Goal: Task Accomplishment & Management: Manage account settings

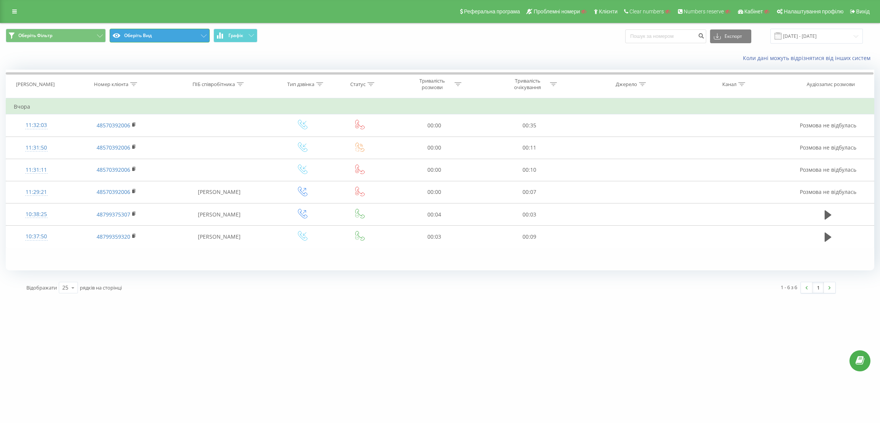
click at [154, 40] on button "Оберіть Вид" at bounding box center [160, 36] width 100 height 14
click at [168, 34] on button "Оберіть Вид" at bounding box center [160, 36] width 100 height 14
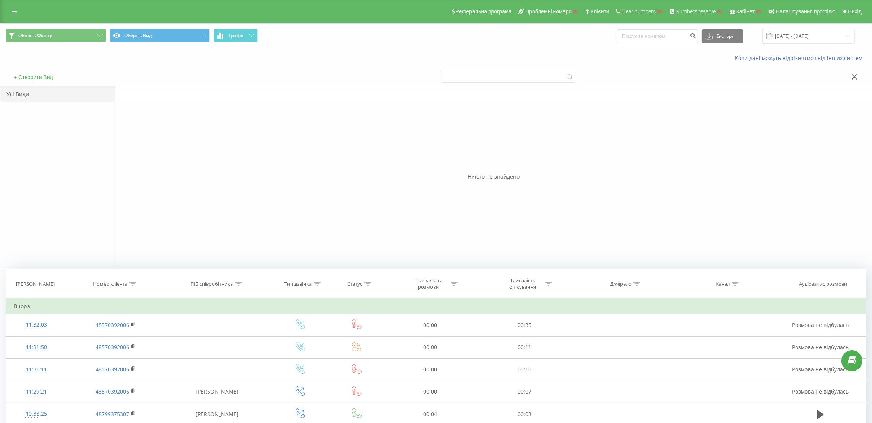
click at [42, 78] on button "+ Створити Вид" at bounding box center [33, 77] width 44 height 7
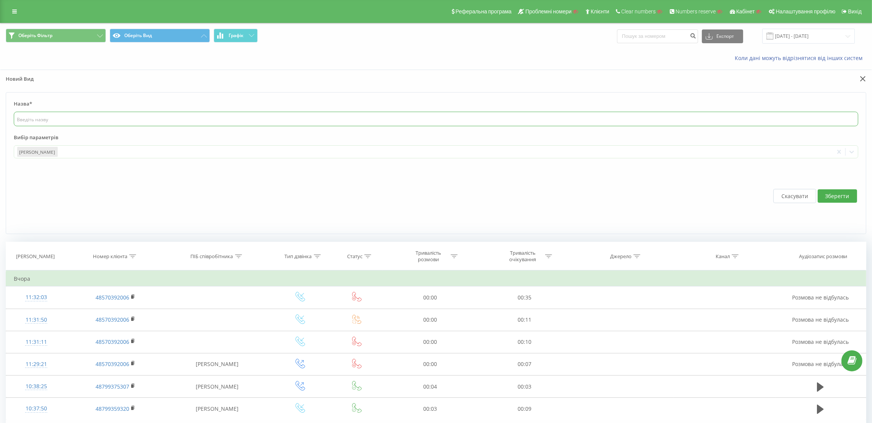
click at [90, 120] on input "text" at bounding box center [436, 119] width 844 height 15
type input "New"
click at [112, 155] on div at bounding box center [444, 152] width 771 height 9
type input "y"
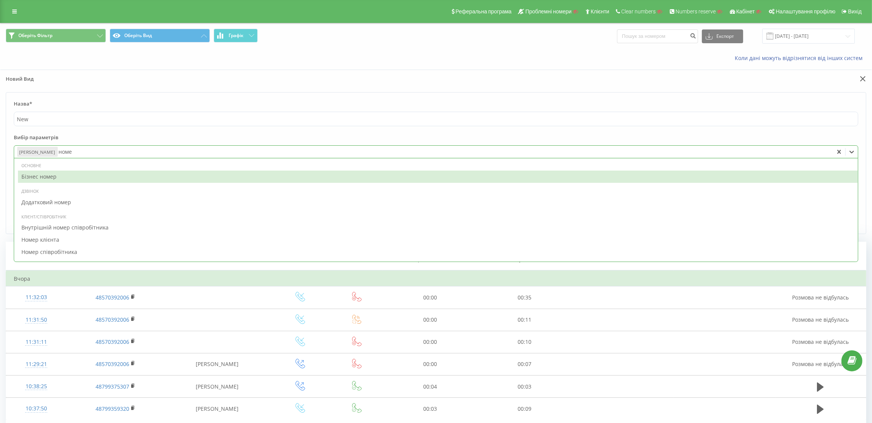
type input "номер"
click at [100, 175] on div "Бізнес номер" at bounding box center [438, 176] width 840 height 12
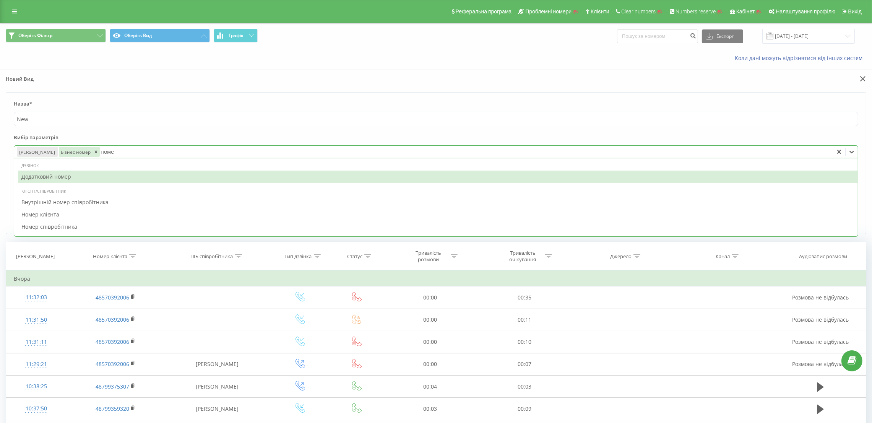
type input "номер"
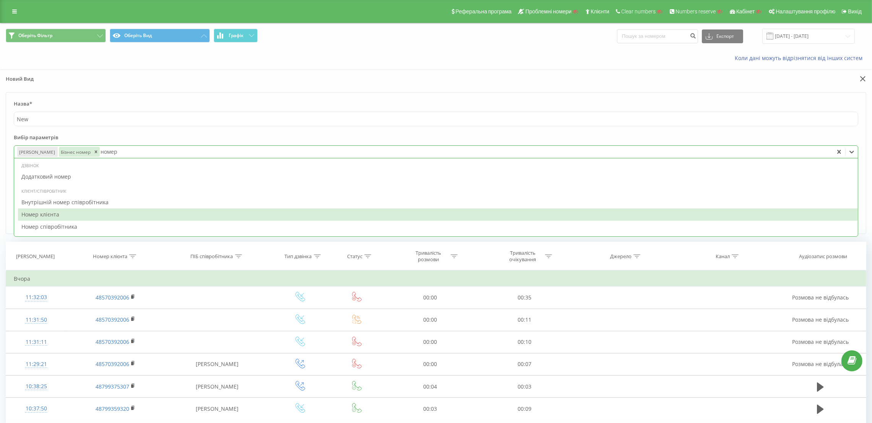
click at [91, 211] on div "Номер клієнта" at bounding box center [438, 214] width 840 height 12
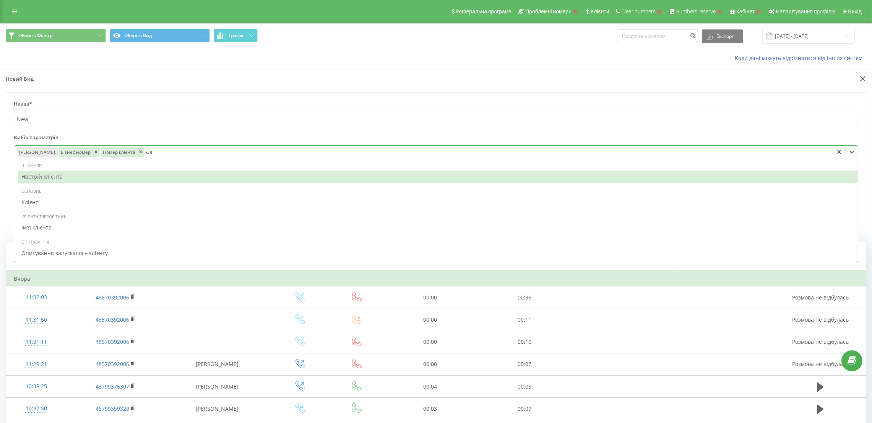
type input "кліє"
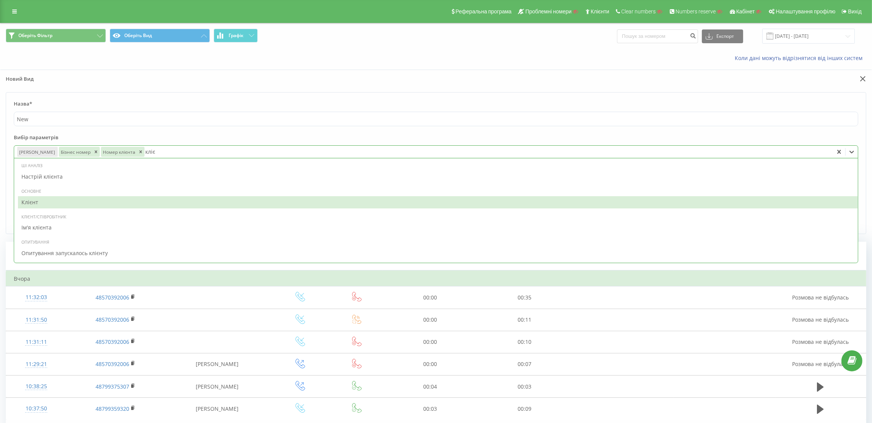
click at [104, 198] on div "Клієнт" at bounding box center [438, 202] width 840 height 12
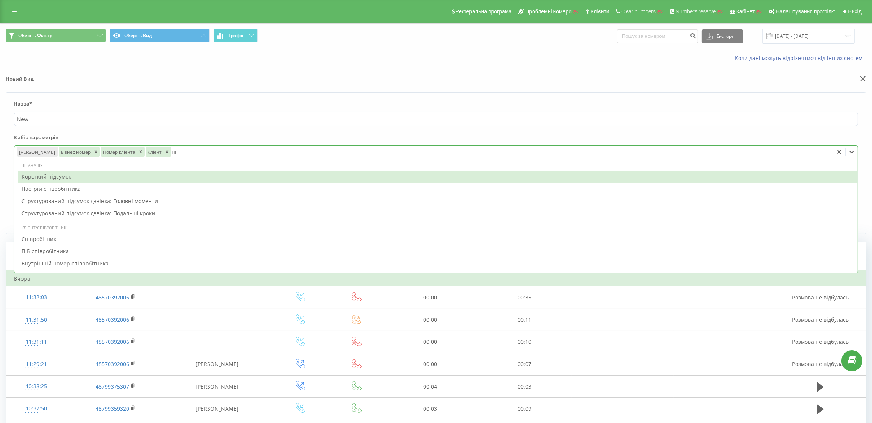
type input "піб"
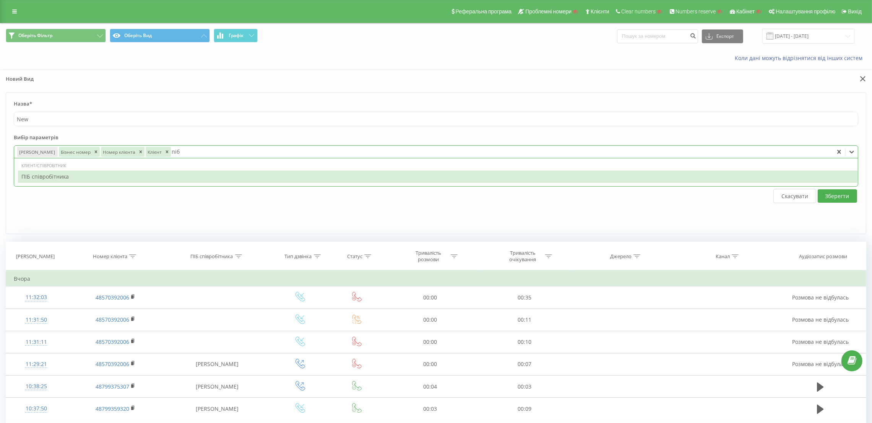
click at [120, 176] on div "ПІБ співробітника" at bounding box center [438, 176] width 840 height 12
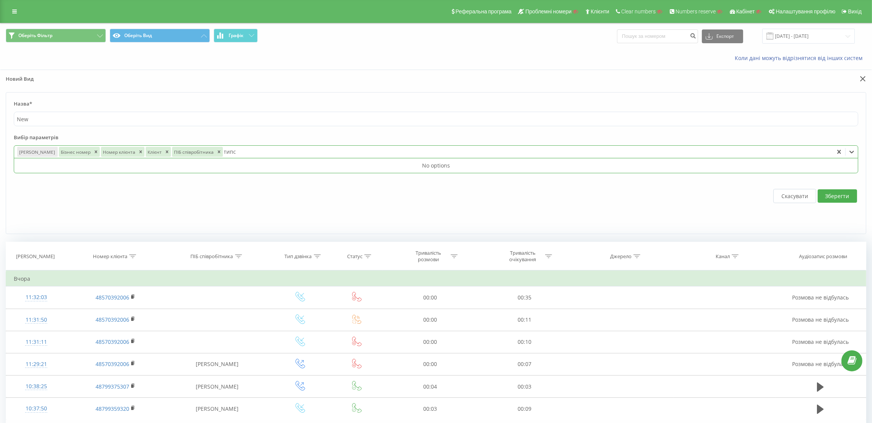
type input "тип"
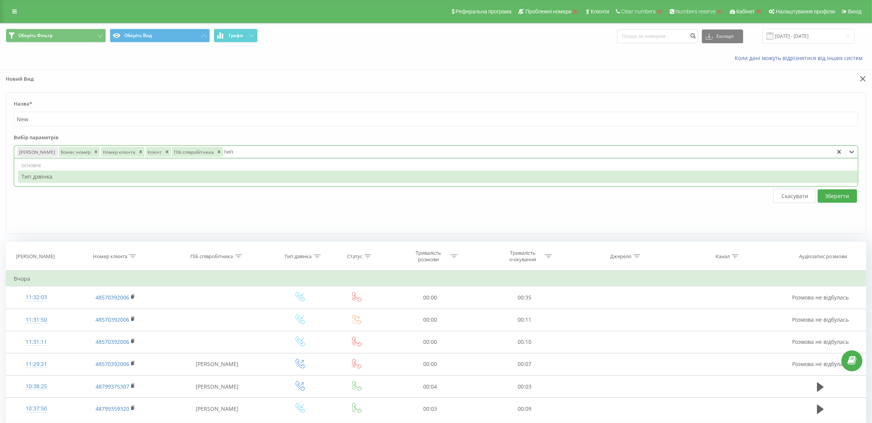
click at [120, 175] on div "Тип дзвінка" at bounding box center [438, 176] width 840 height 12
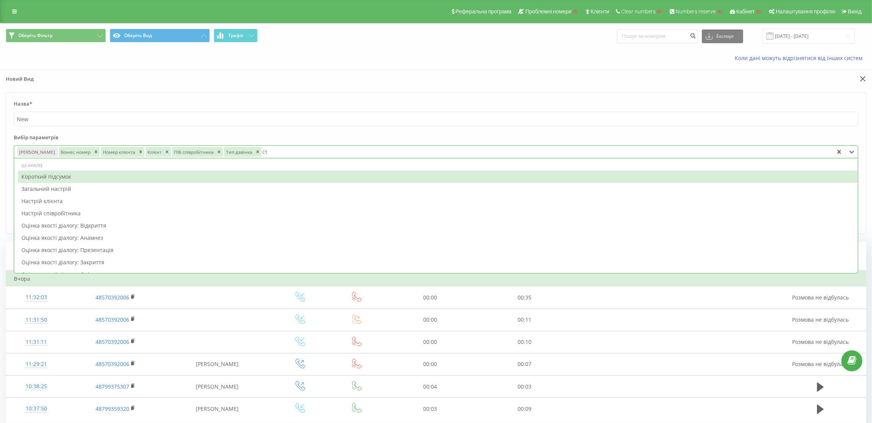
type input "стат"
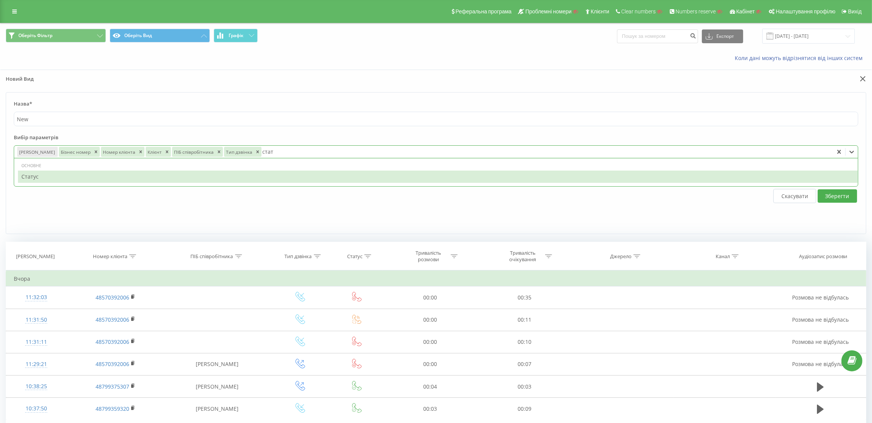
click at [120, 175] on div "Статус" at bounding box center [438, 176] width 840 height 12
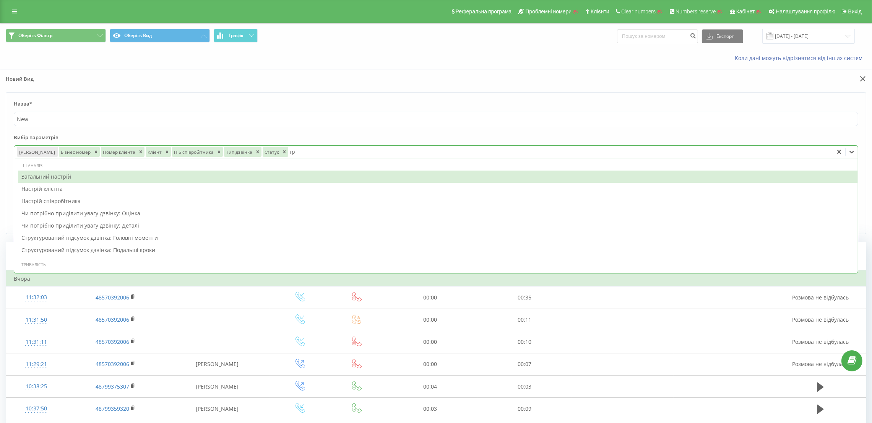
type input "три"
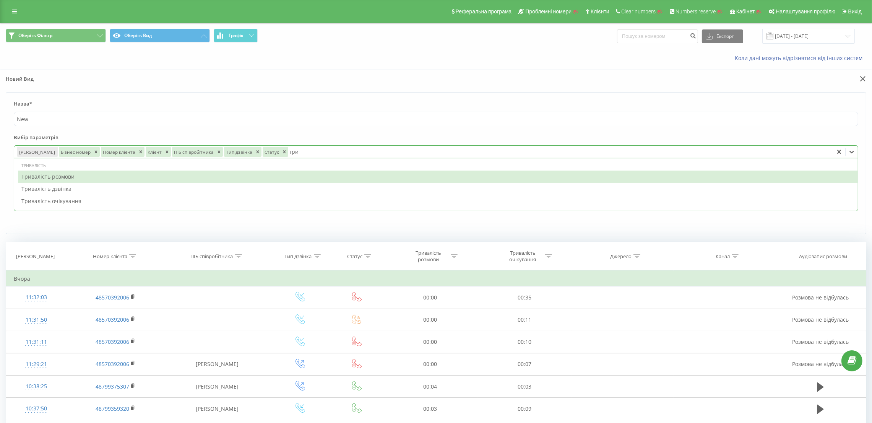
click at [120, 175] on div "Тривалість розмови" at bounding box center [438, 176] width 840 height 12
type input "трив"
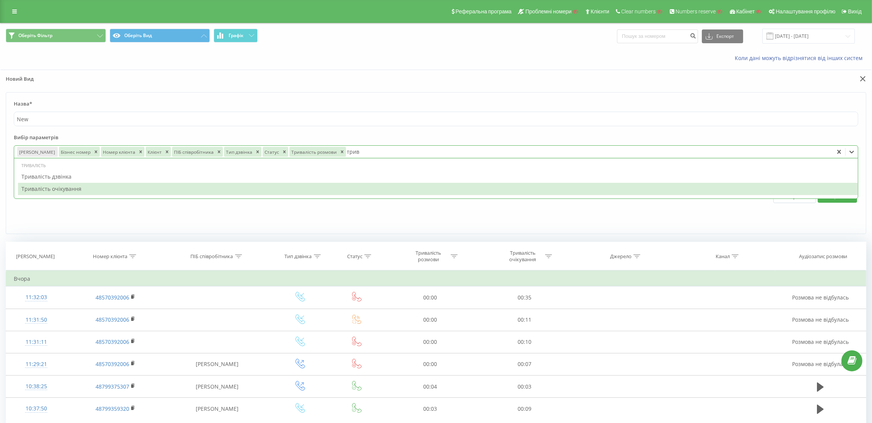
click at [116, 186] on div "Тривалість очікування" at bounding box center [438, 189] width 840 height 12
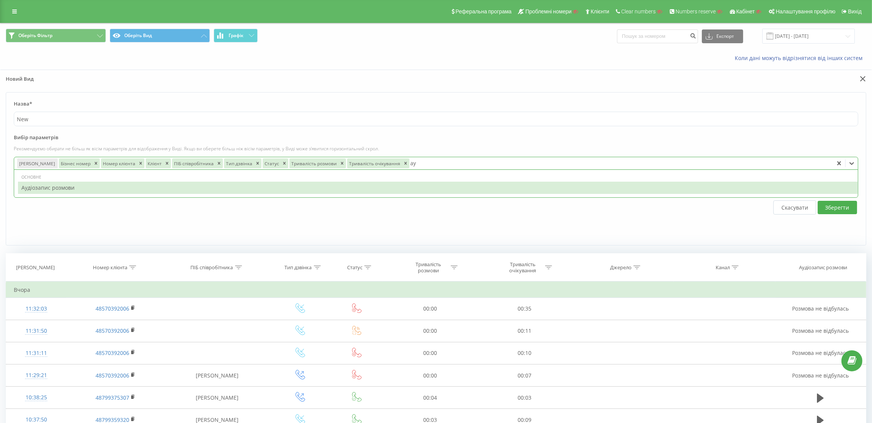
type input "ауд"
click at [115, 190] on div "Аудіозапис розмови" at bounding box center [438, 188] width 840 height 12
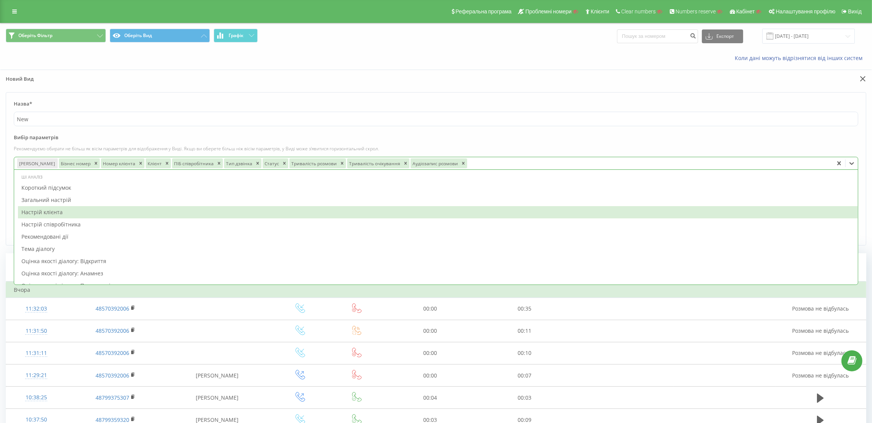
click at [790, 132] on form "Назва* New Вибір параметрів Рекомендуємо обирати не більш як вісім параметрів д…" at bounding box center [436, 168] width 860 height 153
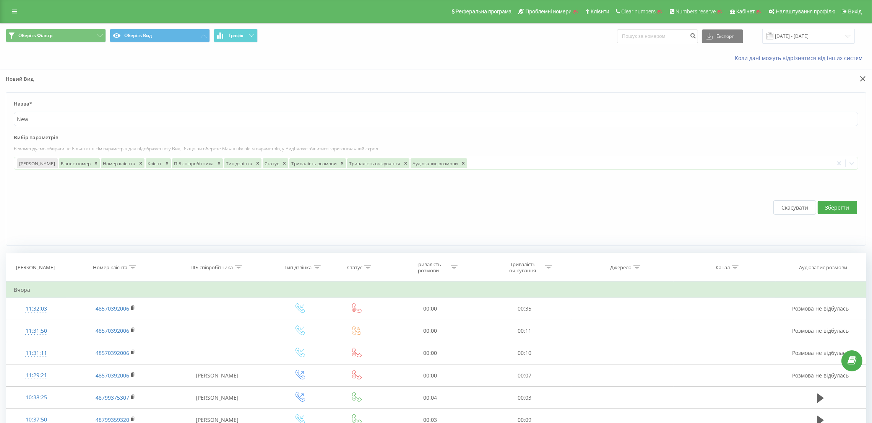
click at [849, 203] on button "Зберегти" at bounding box center [836, 207] width 39 height 13
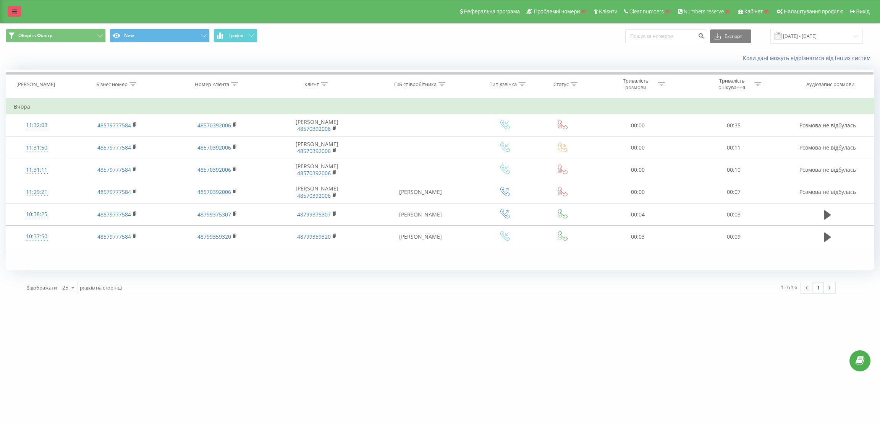
click at [11, 12] on link at bounding box center [15, 11] width 14 height 11
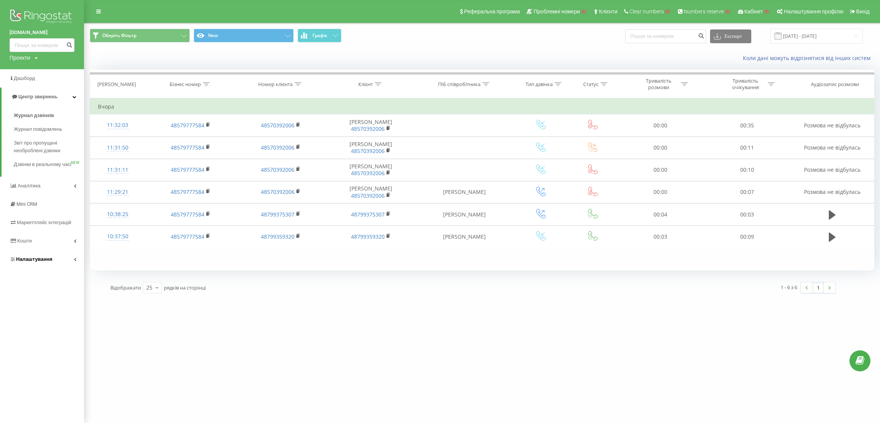
click at [37, 262] on span "Налаштування" at bounding box center [34, 259] width 36 height 6
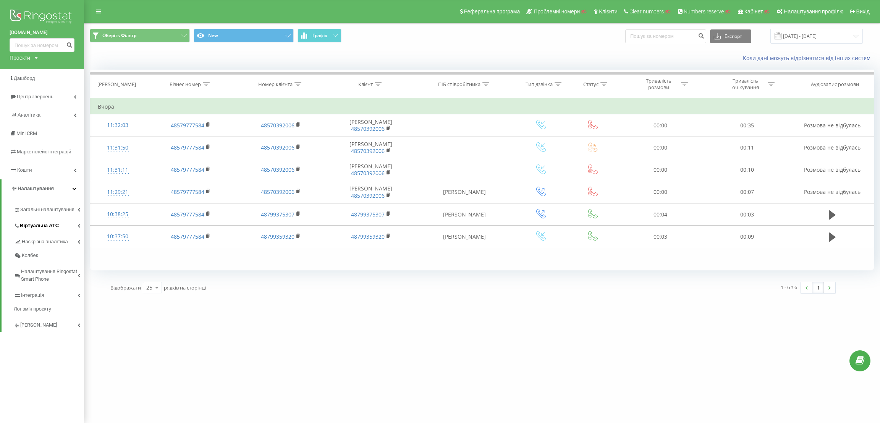
click at [53, 222] on span "Віртуальна АТС" at bounding box center [39, 226] width 39 height 8
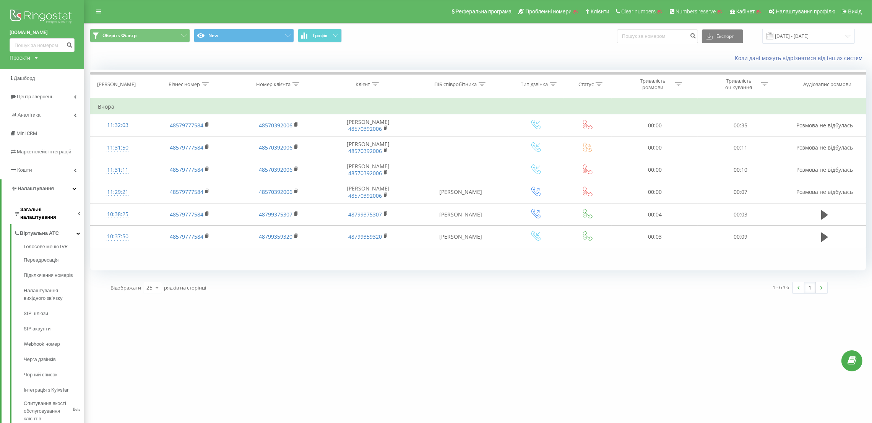
click at [59, 213] on span "Загальні налаштування" at bounding box center [48, 213] width 57 height 15
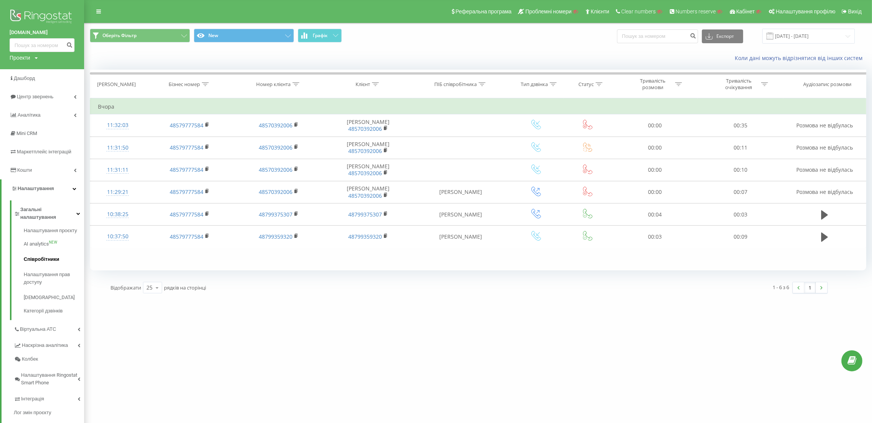
click at [53, 255] on span "Співробітники" at bounding box center [42, 259] width 36 height 8
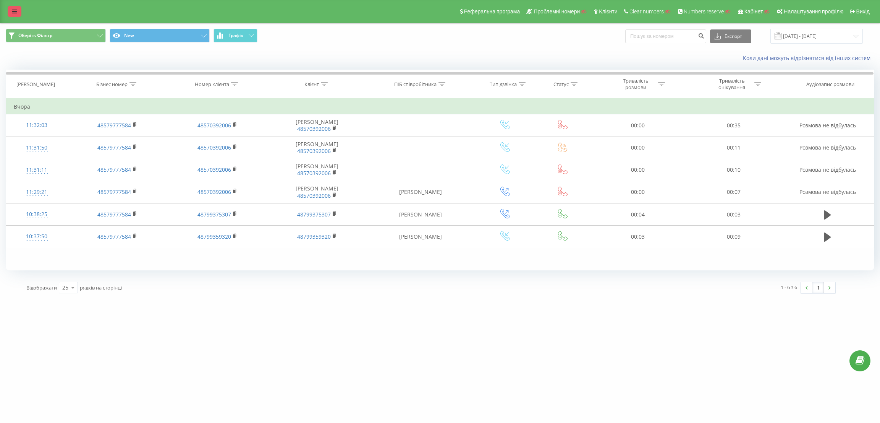
click at [17, 12] on link at bounding box center [15, 11] width 14 height 11
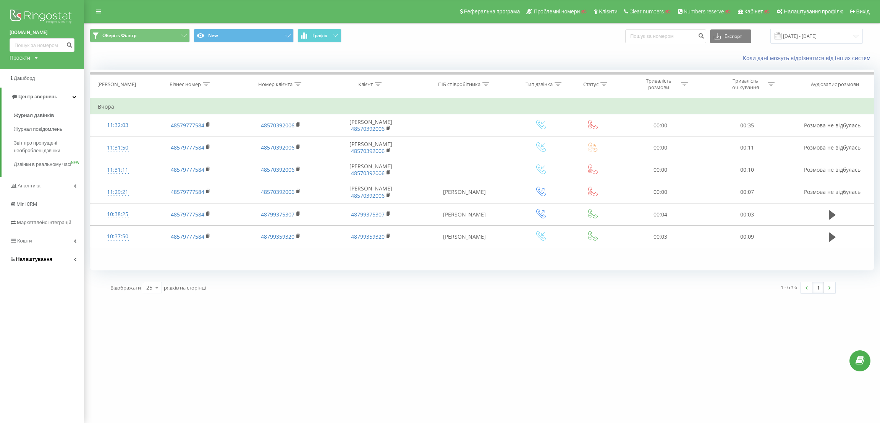
click at [67, 266] on link "Налаштування" at bounding box center [42, 259] width 84 height 18
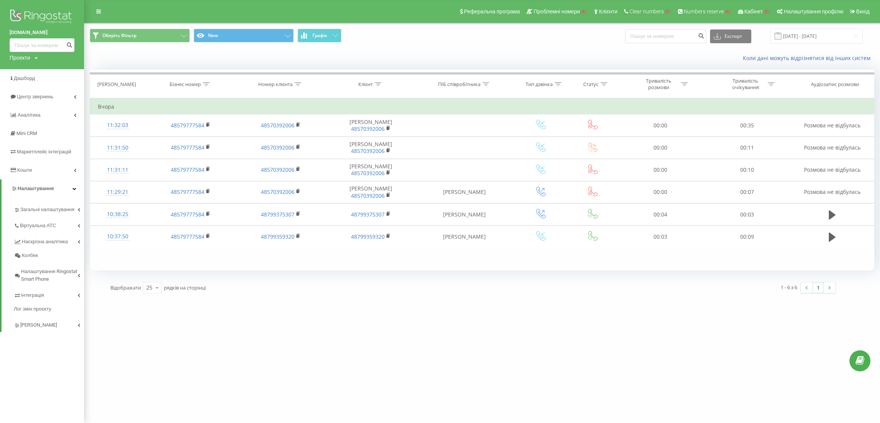
click at [29, 8] on img at bounding box center [42, 17] width 65 height 19
